Goal: Information Seeking & Learning: Learn about a topic

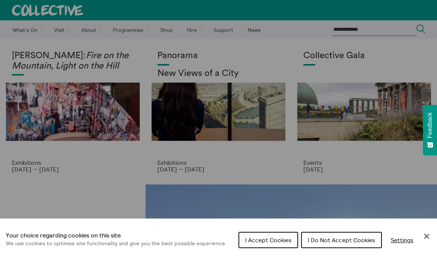
click at [335, 238] on span "I Do Not Accept Cookies" at bounding box center [341, 239] width 67 height 7
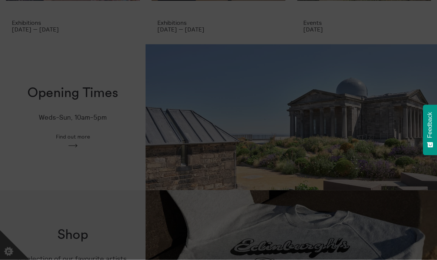
scroll to position [140, 0]
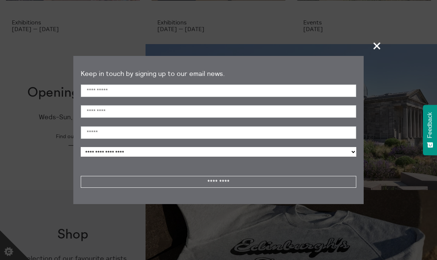
click at [380, 57] on span "+" at bounding box center [377, 46] width 22 height 22
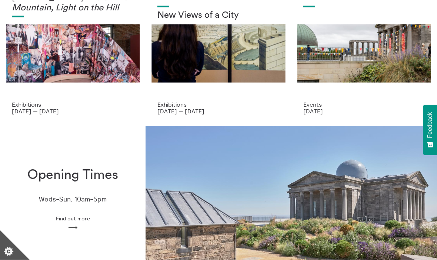
scroll to position [59, 0]
click at [180, 103] on p "Exhibitions" at bounding box center [218, 104] width 122 height 7
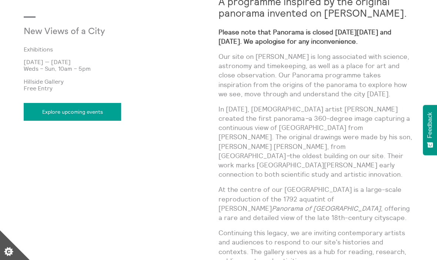
scroll to position [366, 0]
click at [80, 115] on link "Explore upcoming events" at bounding box center [72, 112] width 97 height 18
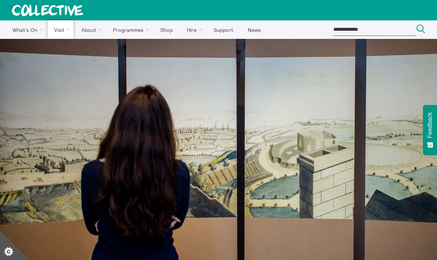
click at [0, 0] on link "Groups" at bounding box center [0, 0] width 0 height 0
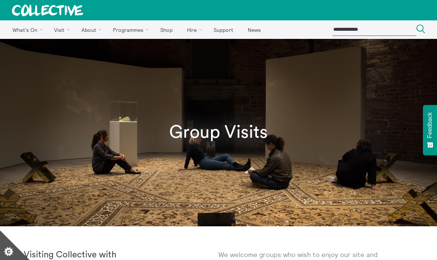
click at [83, 101] on div "Group Visits" at bounding box center [218, 132] width 437 height 187
click at [0, 0] on link "About Us" at bounding box center [0, 0] width 0 height 0
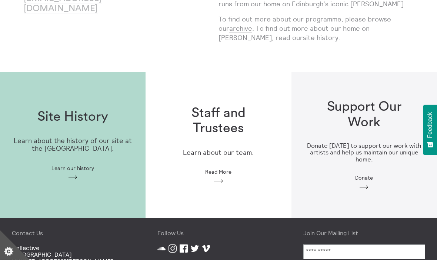
scroll to position [169, 0]
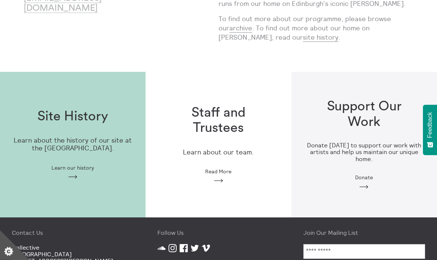
click at [74, 174] on icon "Arrow" at bounding box center [73, 177] width 12 height 7
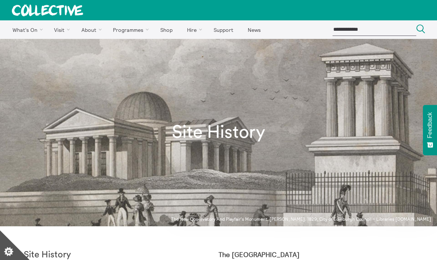
click at [0, 0] on link "Access" at bounding box center [0, 0] width 0 height 0
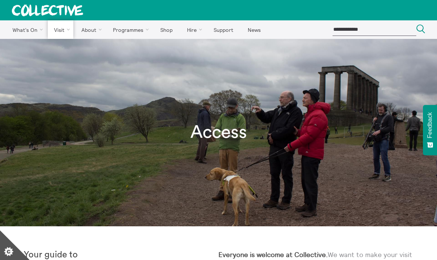
click at [0, 0] on link "Kiosk" at bounding box center [0, 0] width 0 height 0
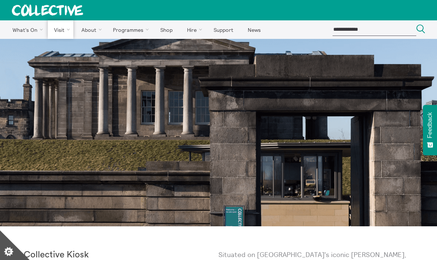
click at [0, 0] on link "Facilities" at bounding box center [0, 0] width 0 height 0
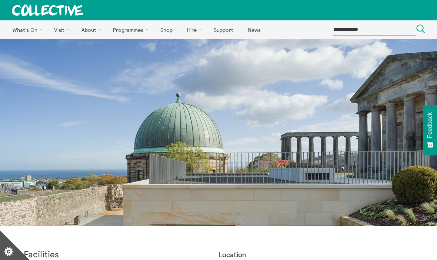
click at [168, 30] on link "Shop" at bounding box center [166, 29] width 25 height 19
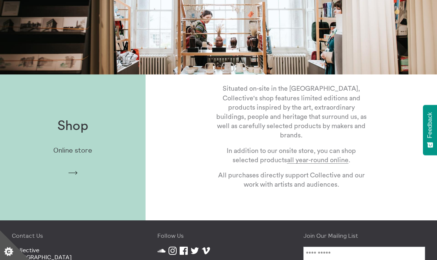
scroll to position [113, 0]
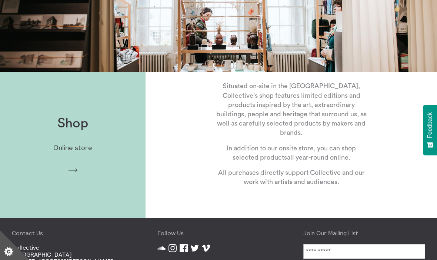
click at [70, 149] on p "Online store" at bounding box center [72, 148] width 39 height 8
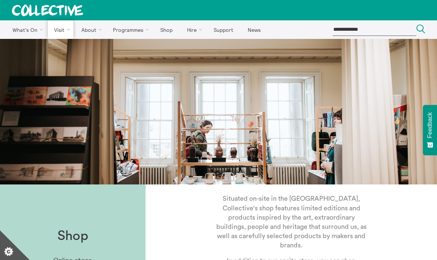
click at [0, 0] on link "[GEOGRAPHIC_DATA]" at bounding box center [0, 0] width 0 height 0
click at [256, 30] on link "News" at bounding box center [254, 29] width 26 height 19
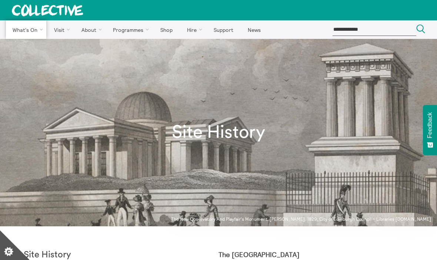
click at [0, 0] on link "Exhibitions" at bounding box center [0, 0] width 0 height 0
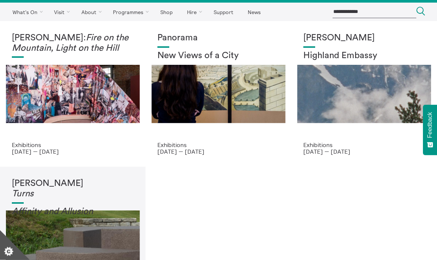
scroll to position [18, 0]
click at [180, 152] on p "[DATE] — [DATE]" at bounding box center [218, 151] width 122 height 7
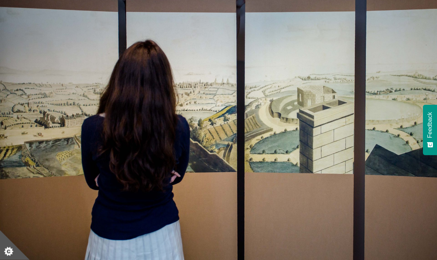
scroll to position [42, 0]
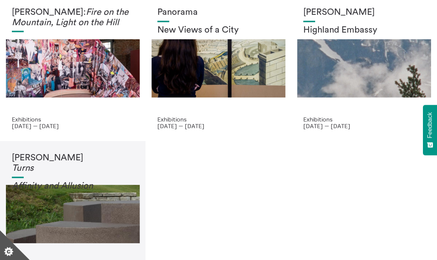
click at [325, 125] on p "[DATE] — [DATE]" at bounding box center [364, 126] width 122 height 7
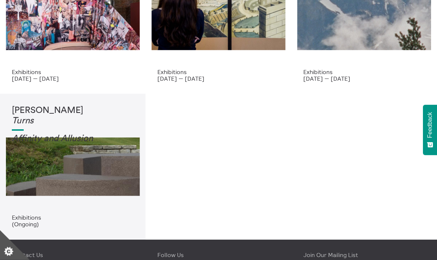
scroll to position [91, 0]
click at [76, 176] on div "Tessa Lynch Turns Affinity and Allusi on" at bounding box center [73, 160] width 122 height 109
